Goal: Transaction & Acquisition: Purchase product/service

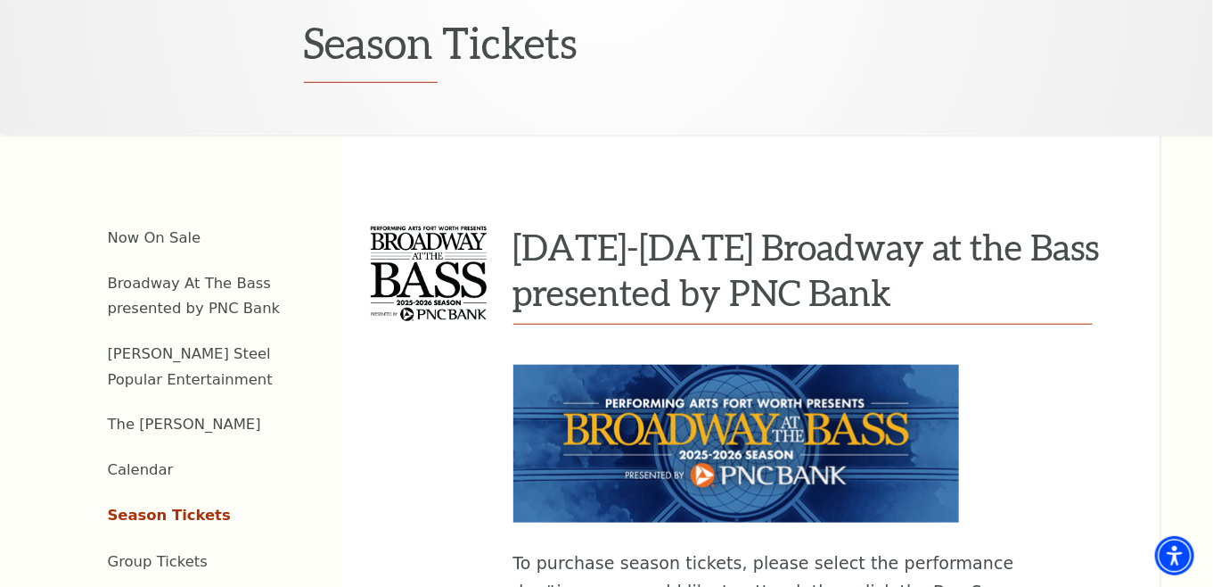
scroll to position [1025, 0]
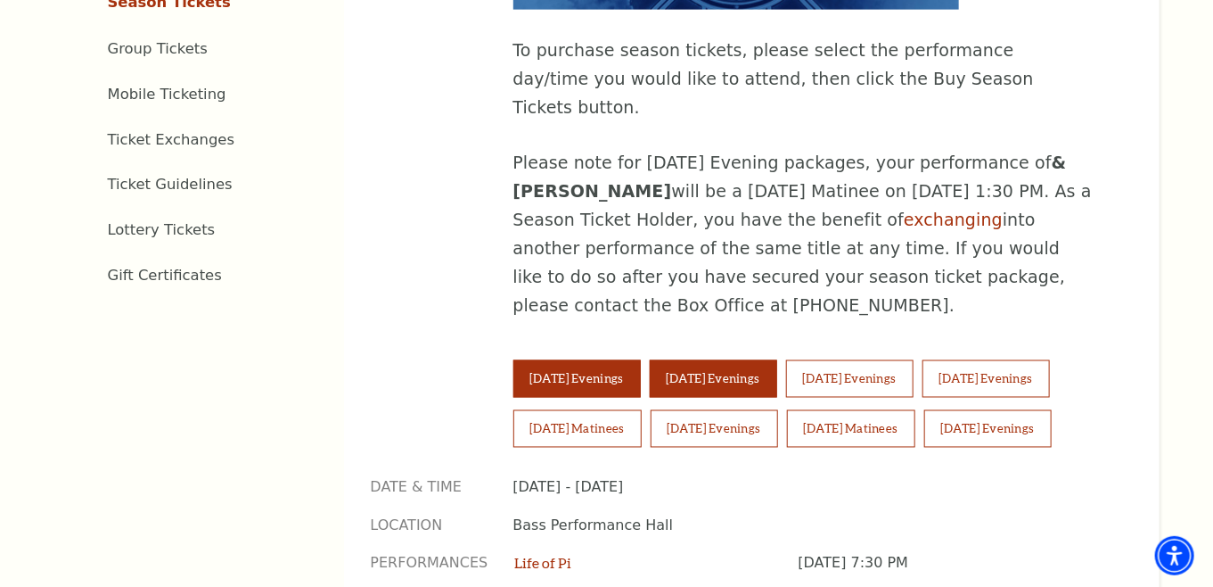
click at [735, 360] on button "Wednesday Evenings" at bounding box center [713, 378] width 127 height 37
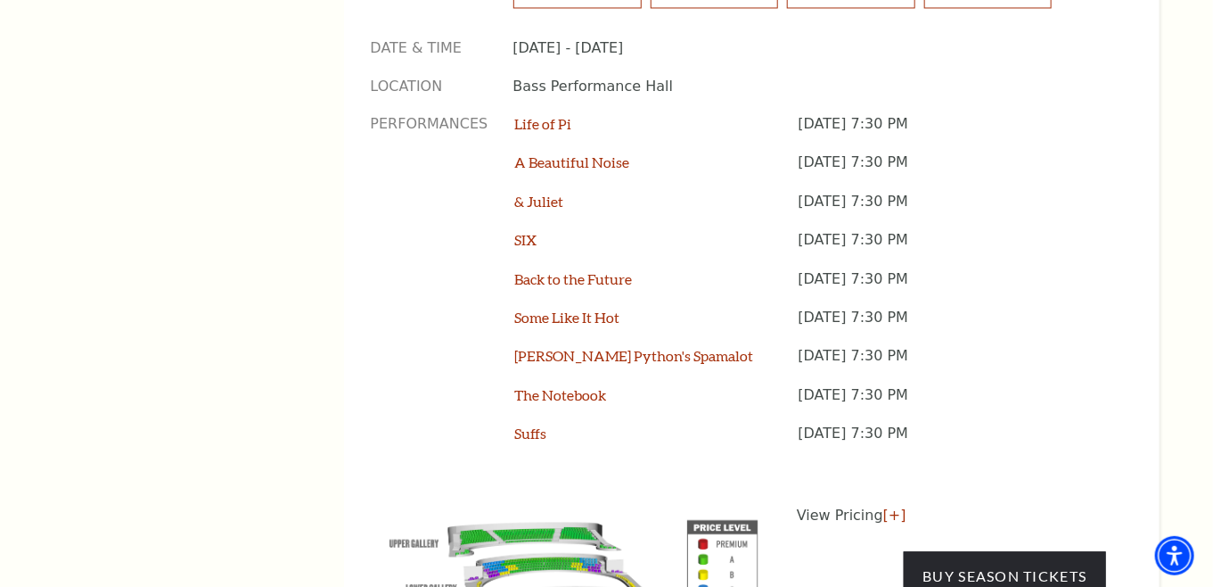
scroll to position [1572, 0]
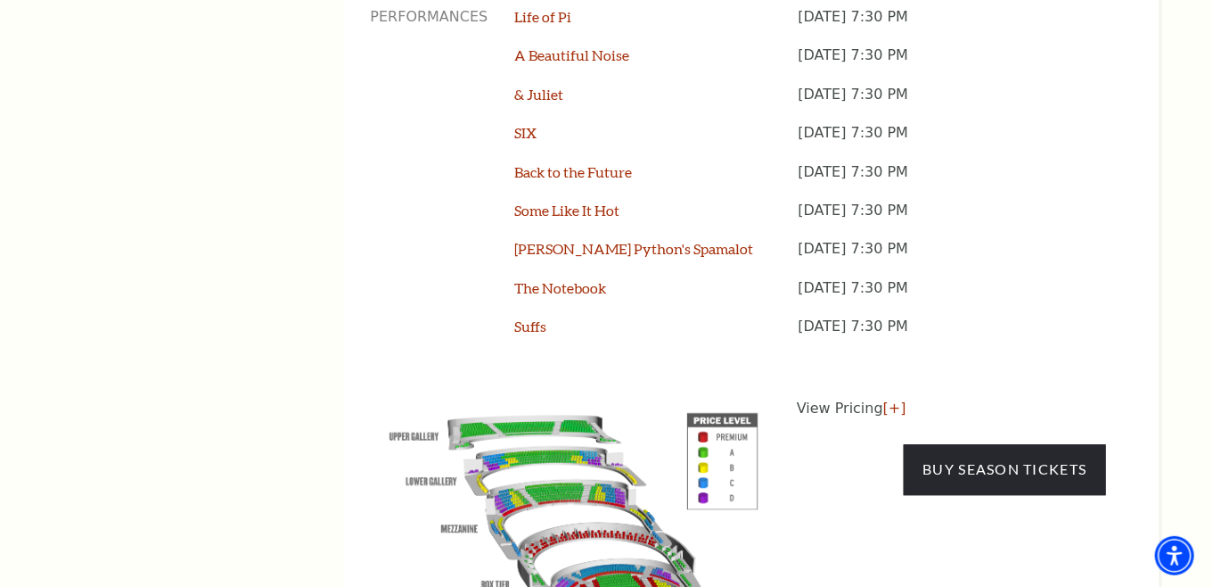
click at [578, 450] on img at bounding box center [574, 533] width 407 height 271
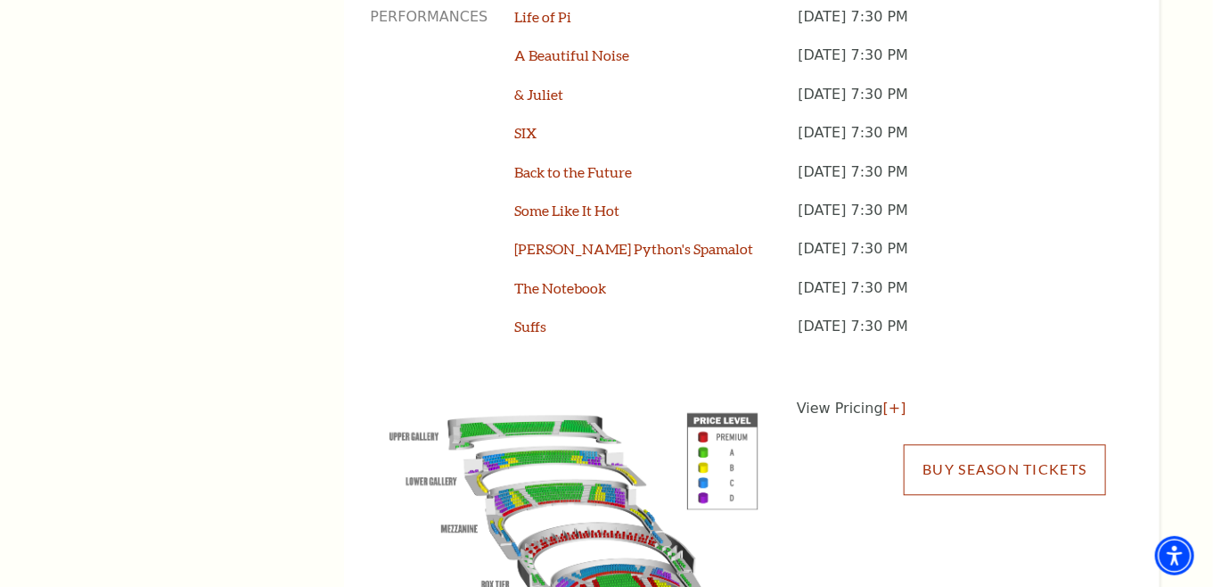
click at [945, 444] on link "Buy Season Tickets" at bounding box center [1004, 469] width 201 height 50
click at [966, 444] on link "Buy Season Tickets" at bounding box center [1004, 469] width 201 height 50
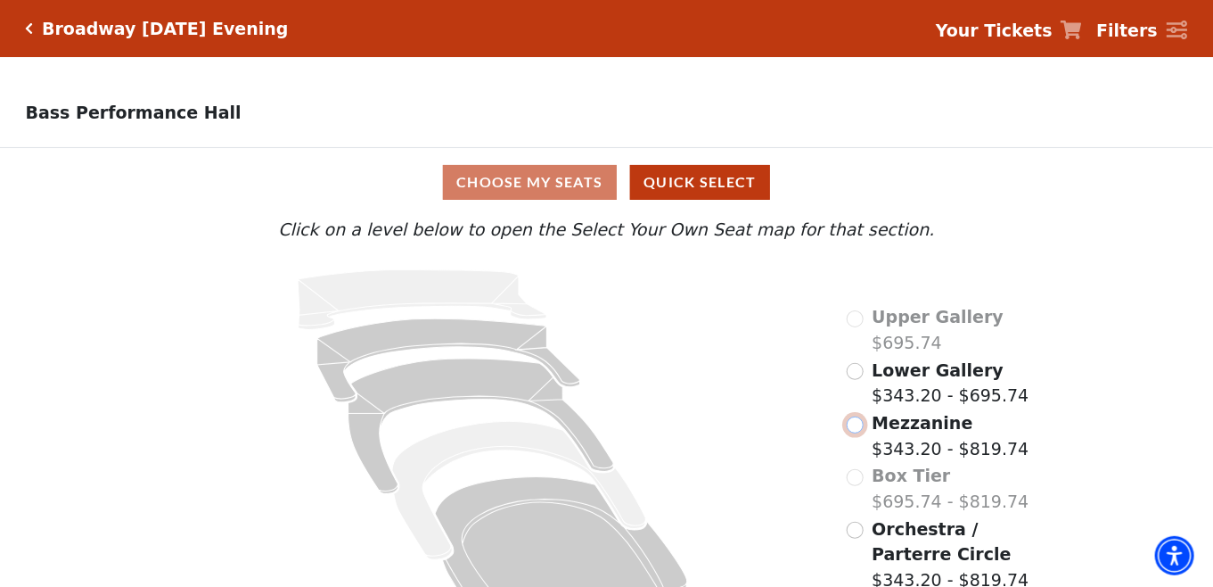
click at [859, 433] on input "Mezzanine$343.20 - $819.74\a" at bounding box center [855, 424] width 17 height 17
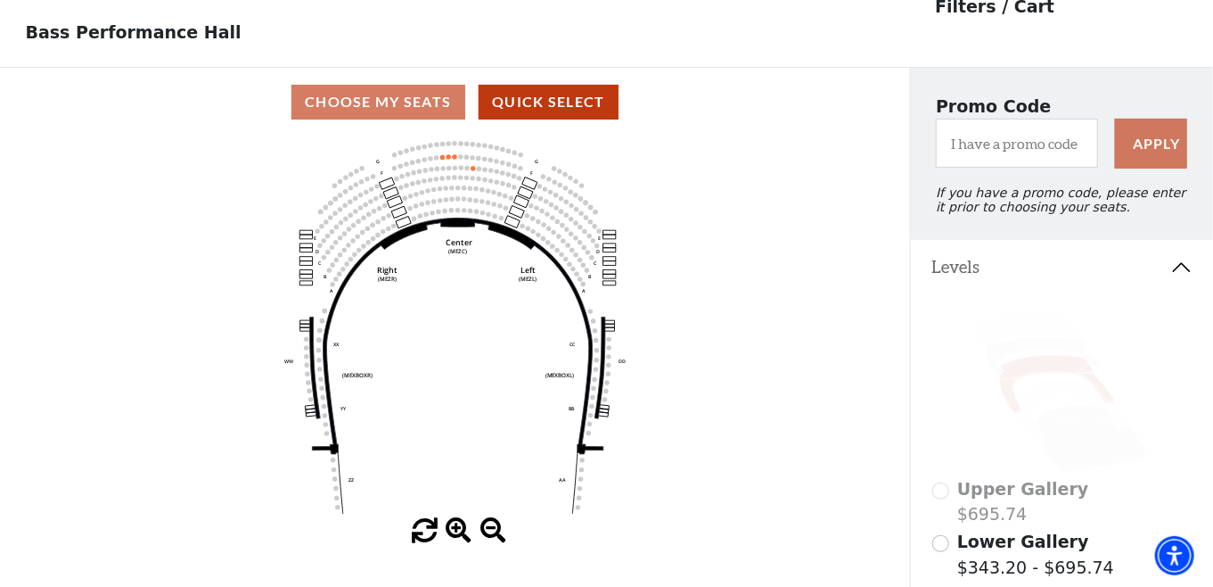
scroll to position [82, 0]
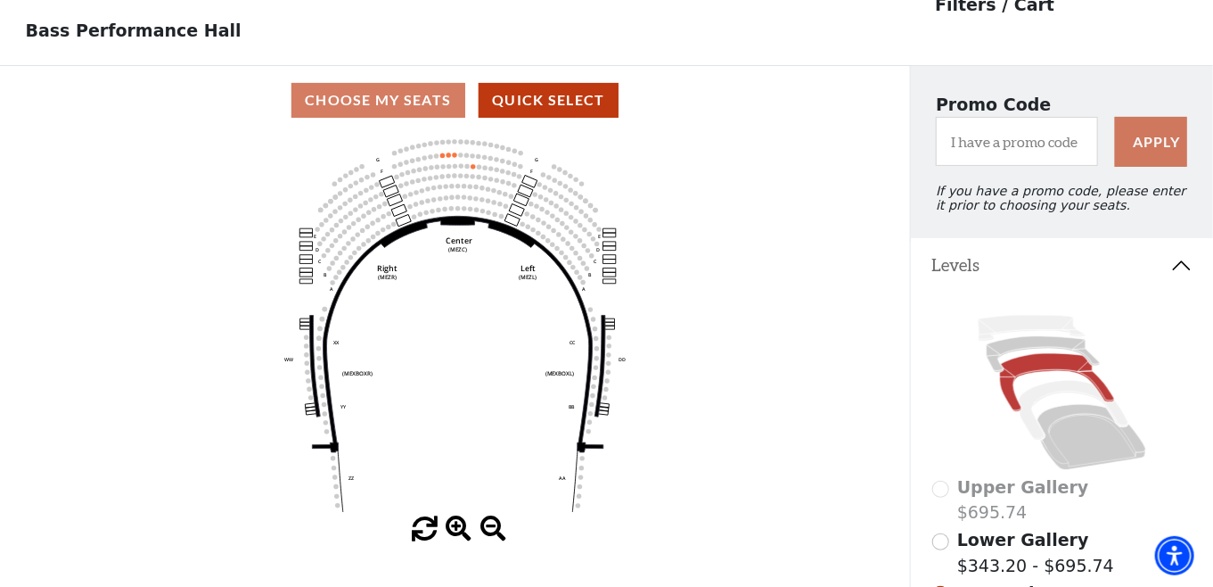
click at [1055, 407] on icon at bounding box center [1063, 392] width 260 height 164
click at [1049, 396] on icon at bounding box center [1074, 410] width 110 height 60
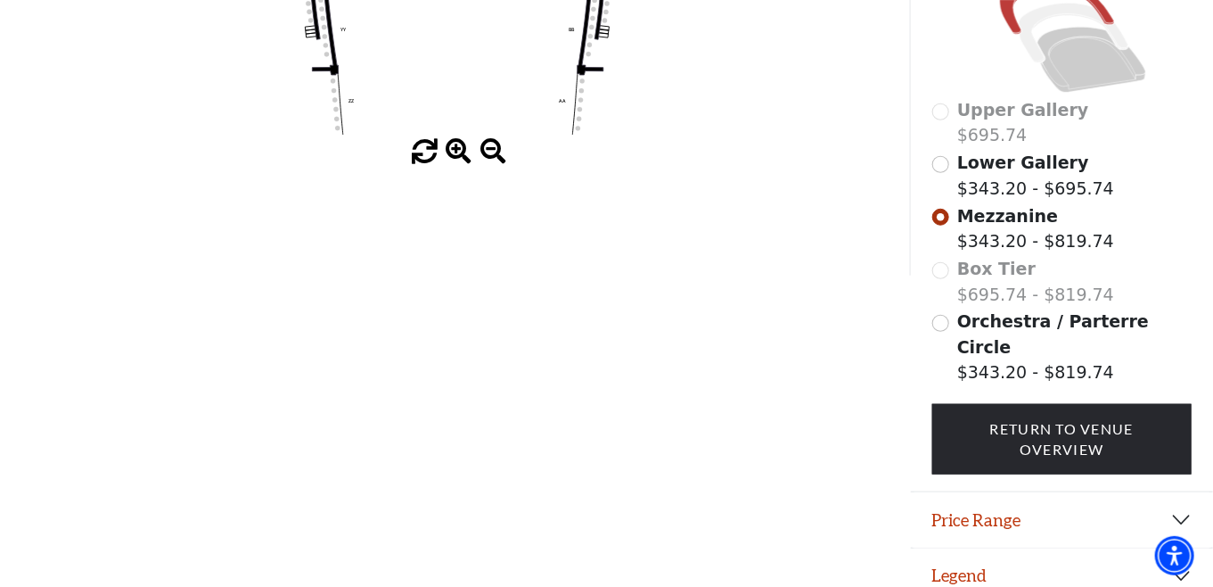
click at [1031, 335] on span "Orchestra / Parterre Circle" at bounding box center [1054, 333] width 192 height 45
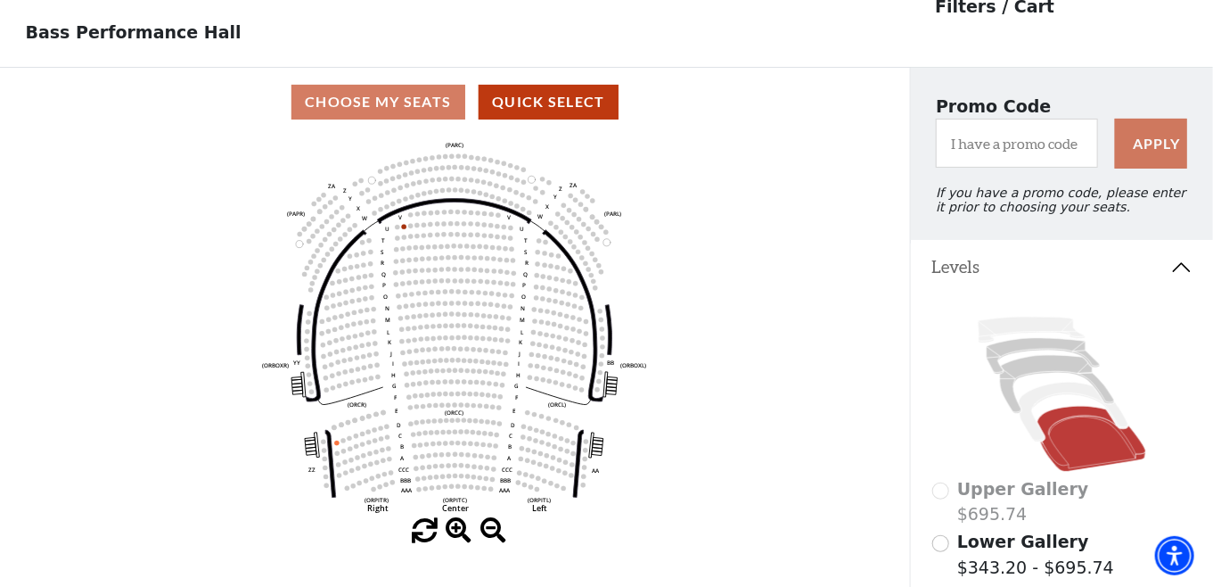
scroll to position [82, 0]
